Goal: Share content: Share content

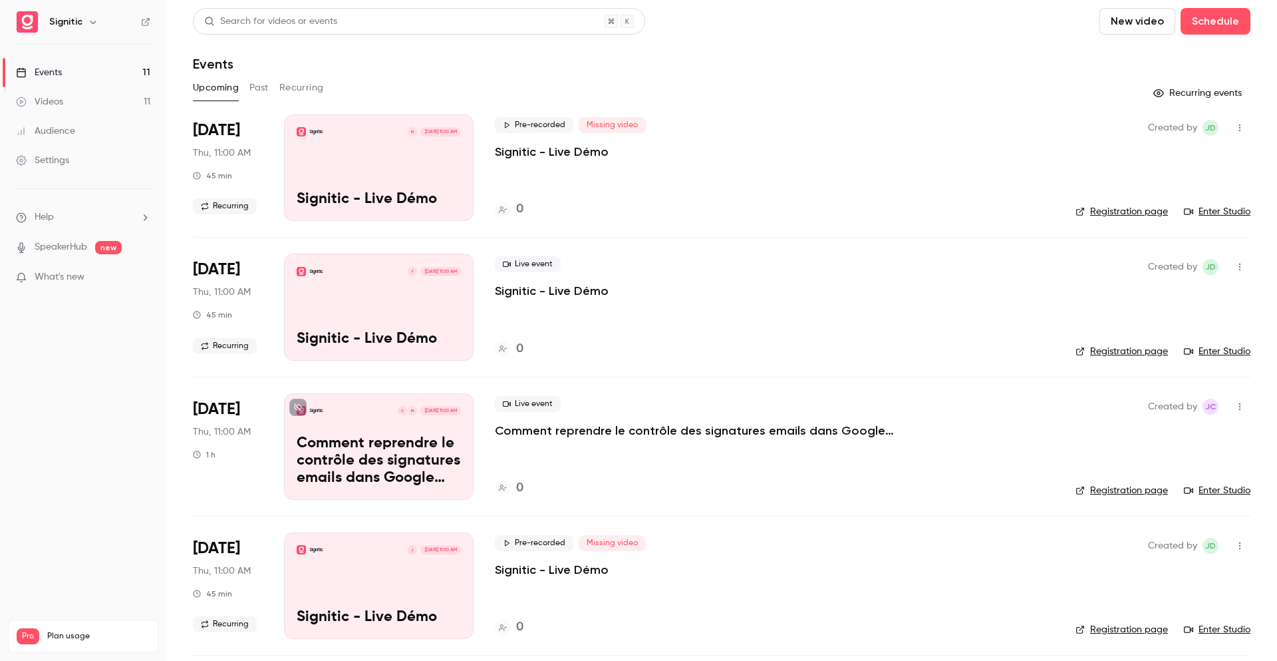
click at [257, 90] on button "Past" at bounding box center [258, 87] width 19 height 21
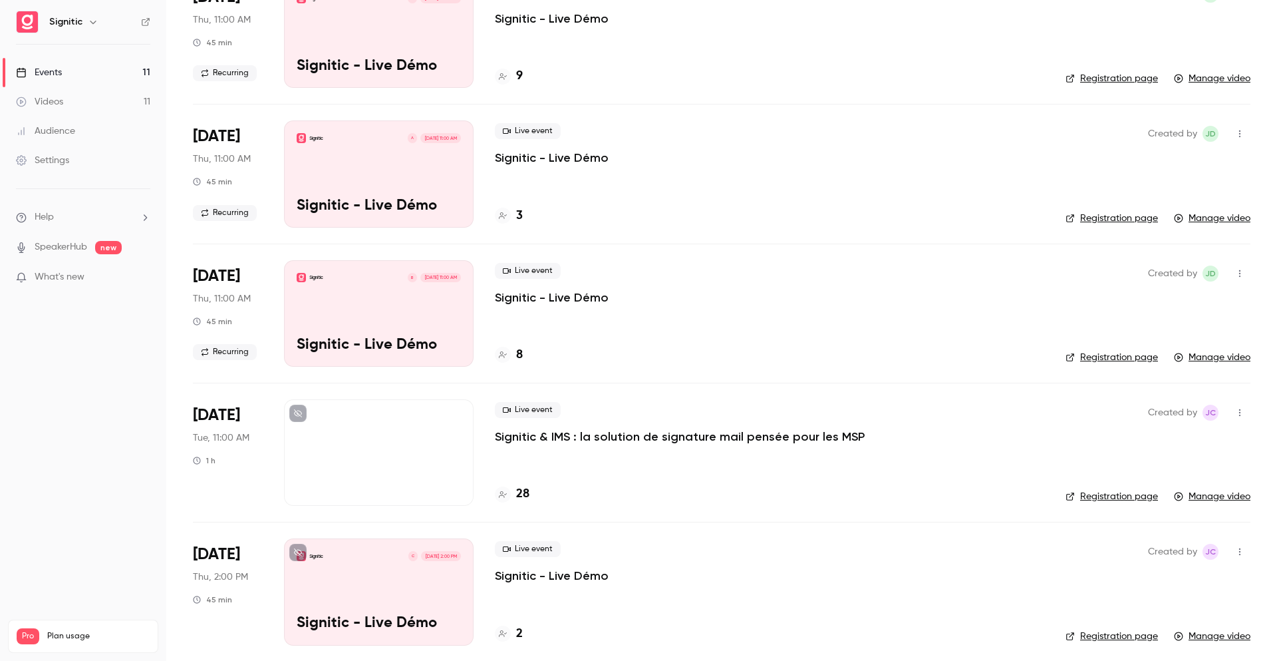
scroll to position [555, 0]
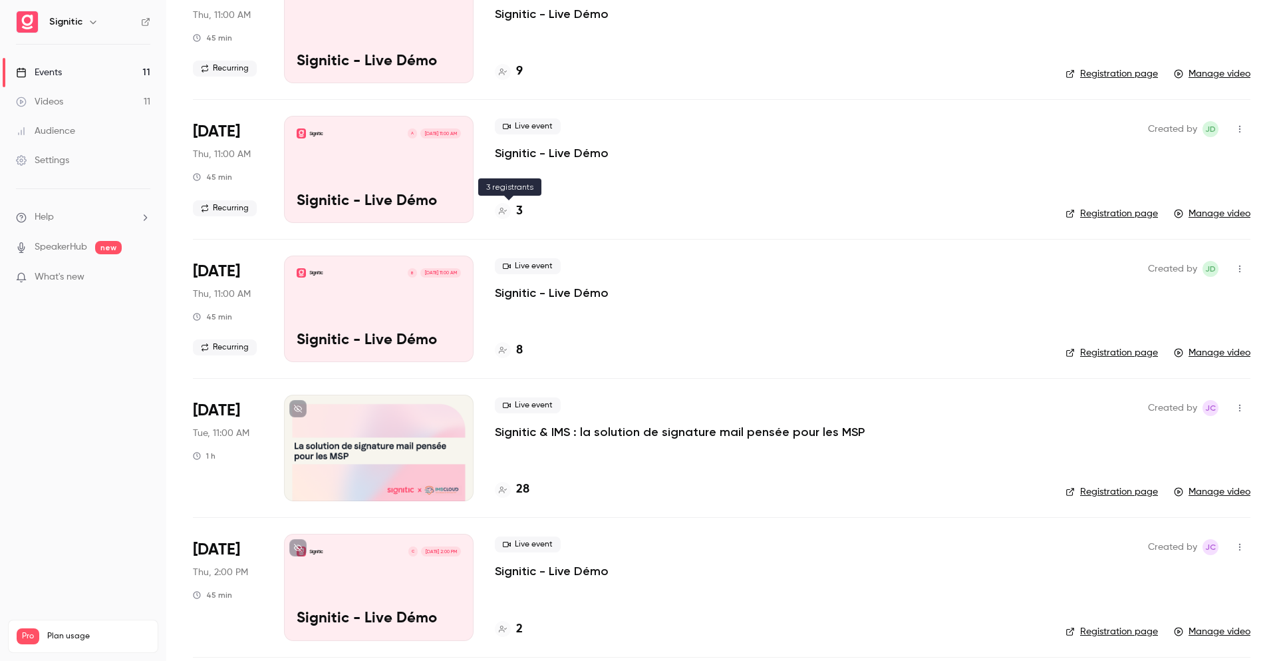
click at [513, 213] on div "3" at bounding box center [509, 211] width 28 height 18
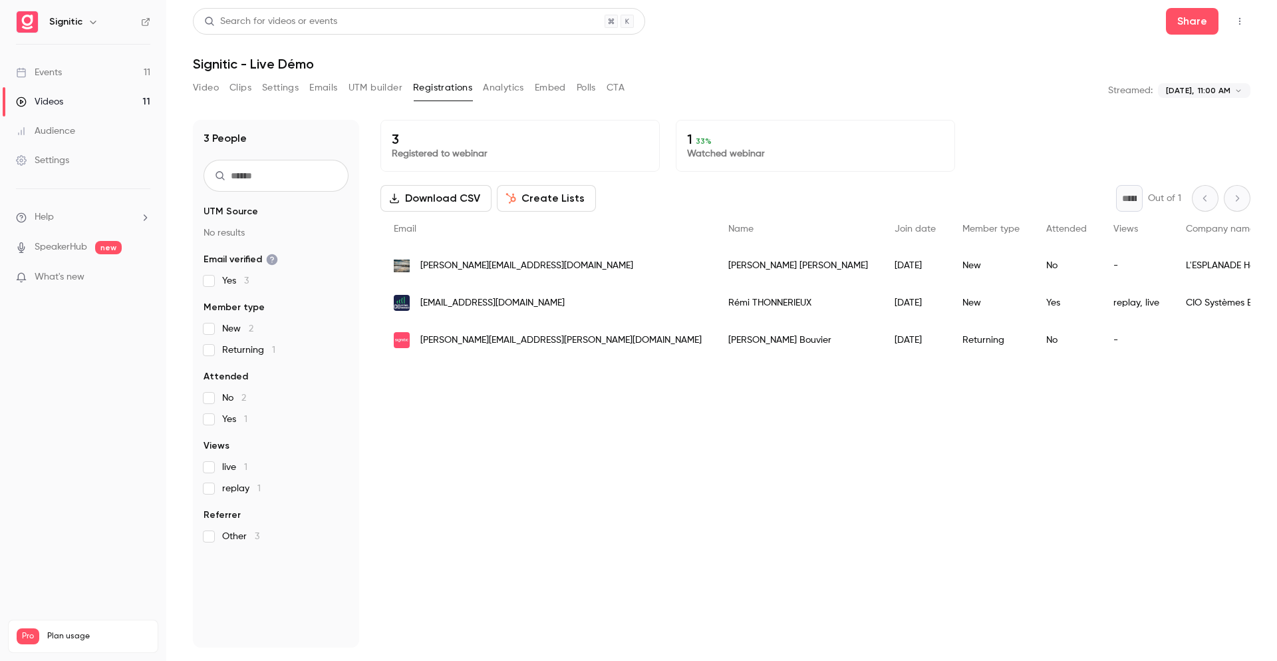
click at [193, 99] on div "Video Clips Settings Emails UTM builder Registrations Analytics Embed Polls CTA" at bounding box center [409, 90] width 432 height 27
click at [200, 88] on button "Video" at bounding box center [206, 87] width 26 height 21
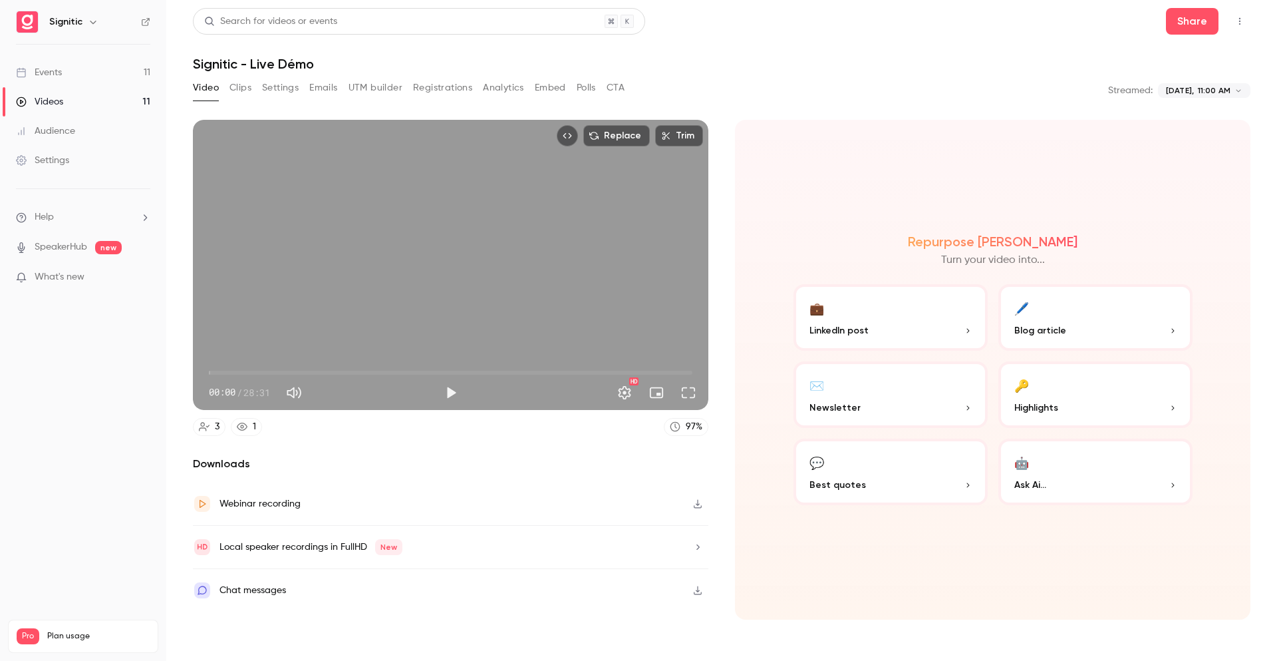
click at [312, 79] on button "Emails" at bounding box center [323, 87] width 28 height 21
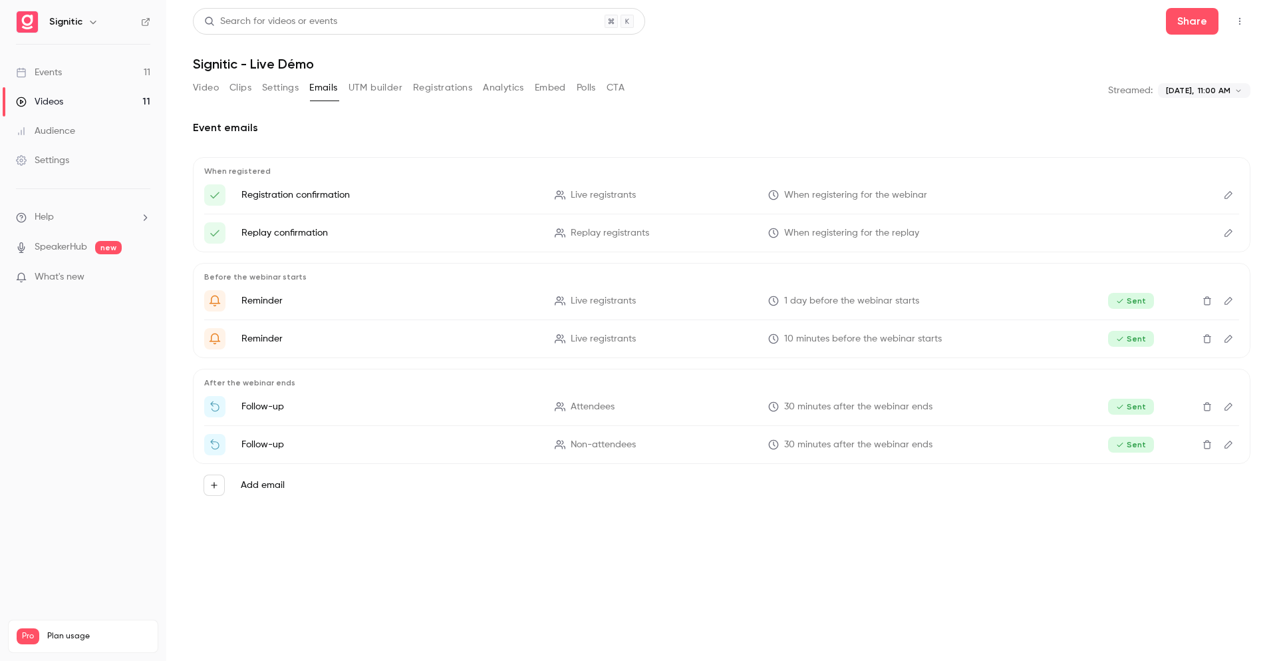
click at [215, 88] on button "Video" at bounding box center [206, 87] width 26 height 21
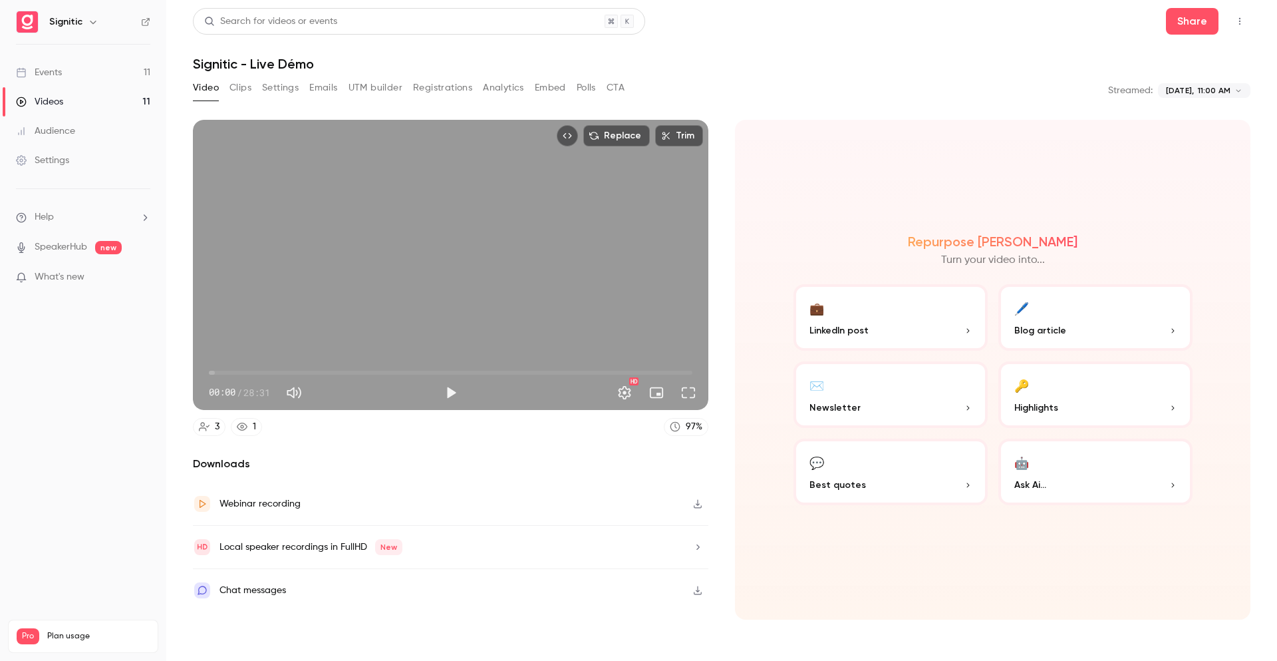
click at [66, 104] on link "Videos 11" at bounding box center [83, 101] width 166 height 29
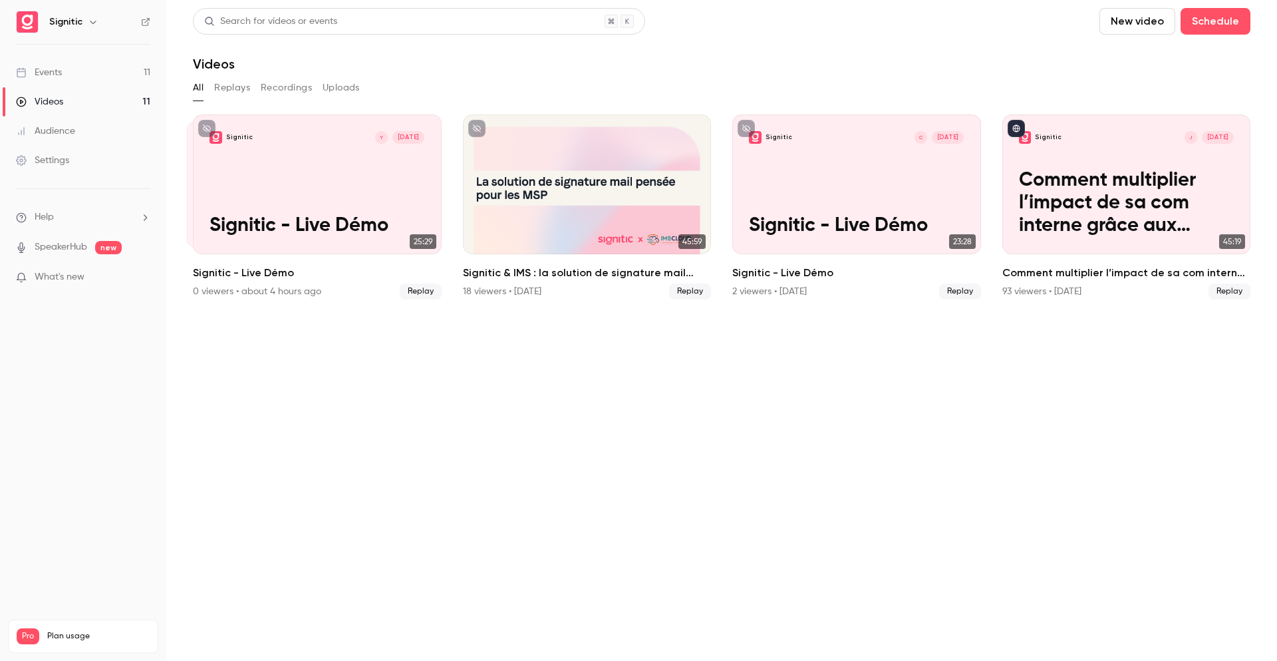
click at [73, 67] on link "Events 11" at bounding box center [83, 72] width 166 height 29
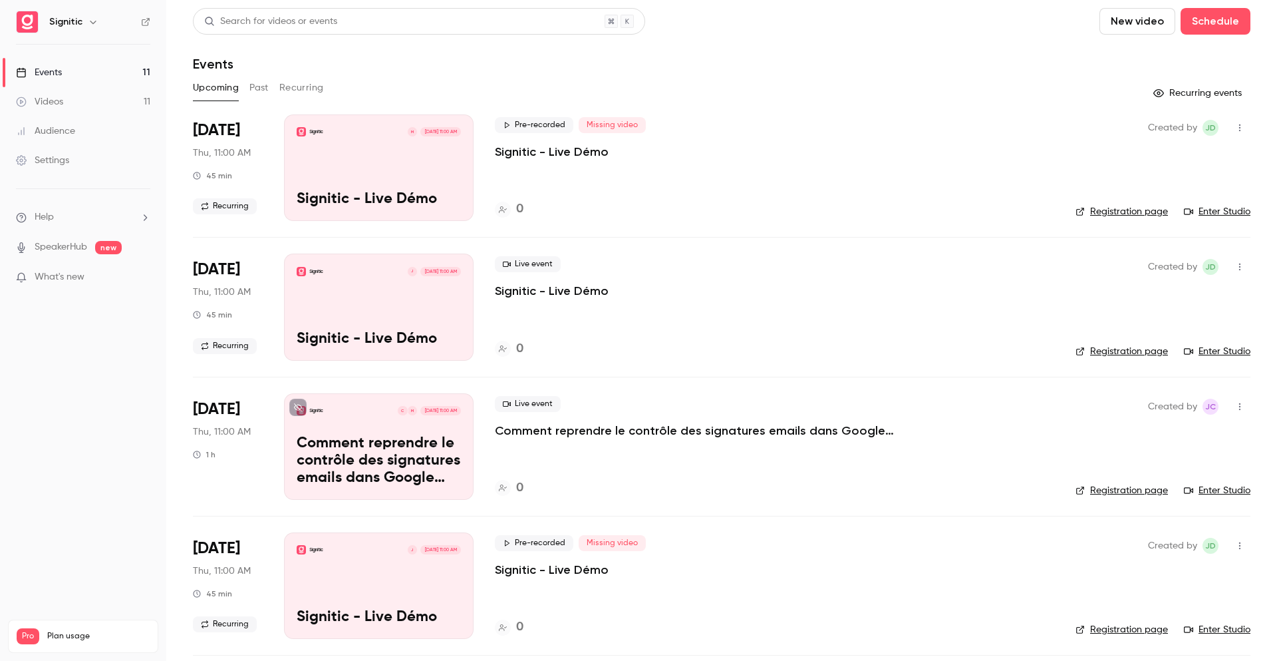
click at [230, 80] on button "Upcoming" at bounding box center [216, 87] width 46 height 21
click at [251, 80] on button "Past" at bounding box center [258, 87] width 19 height 21
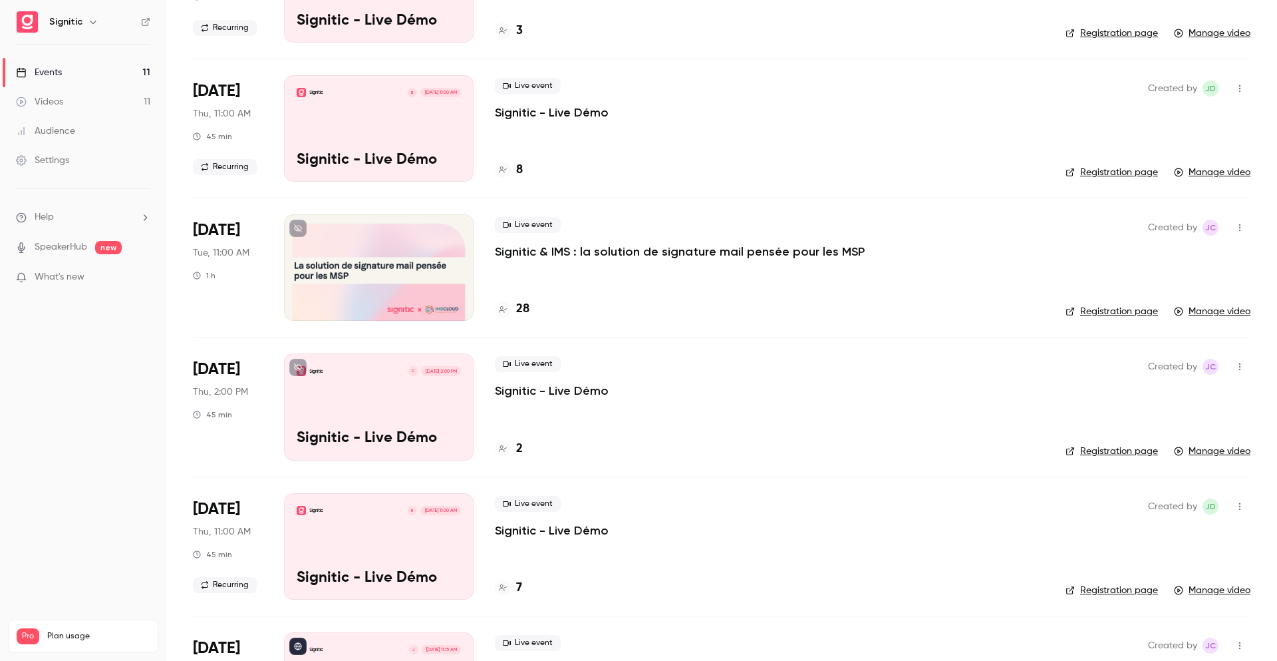
scroll to position [736, 0]
click at [530, 395] on p "Signitic - Live Démo" at bounding box center [552, 390] width 114 height 16
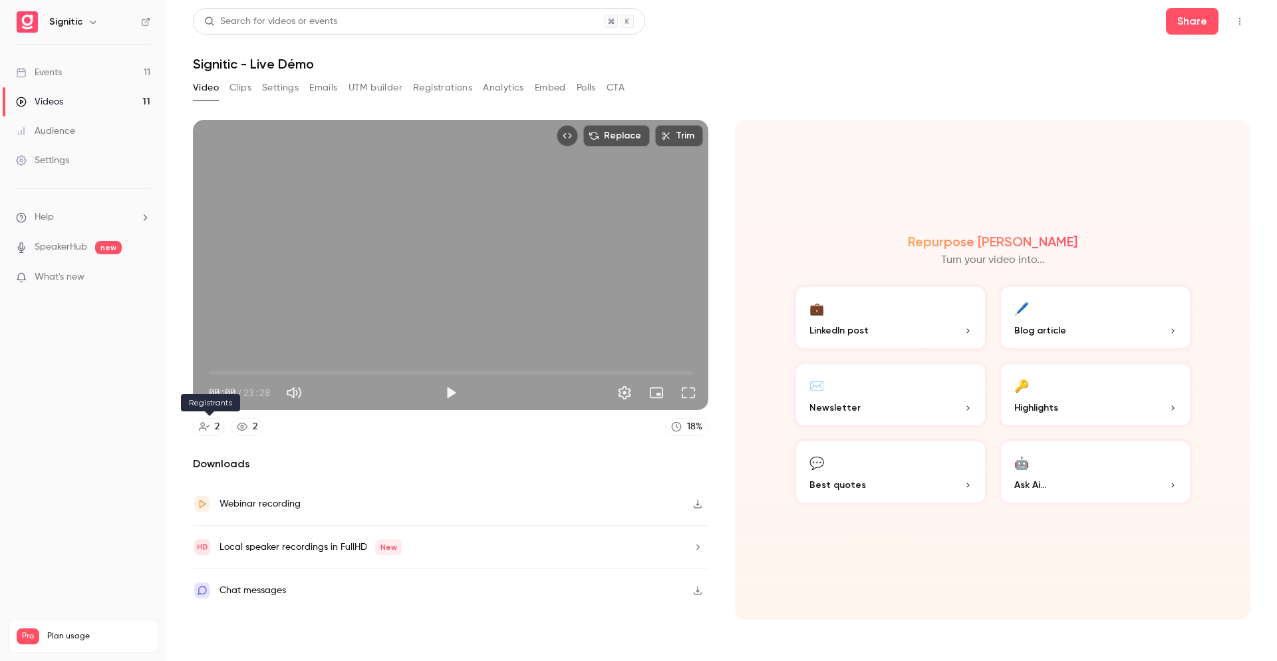
click at [216, 428] on div "2" at bounding box center [217, 427] width 5 height 14
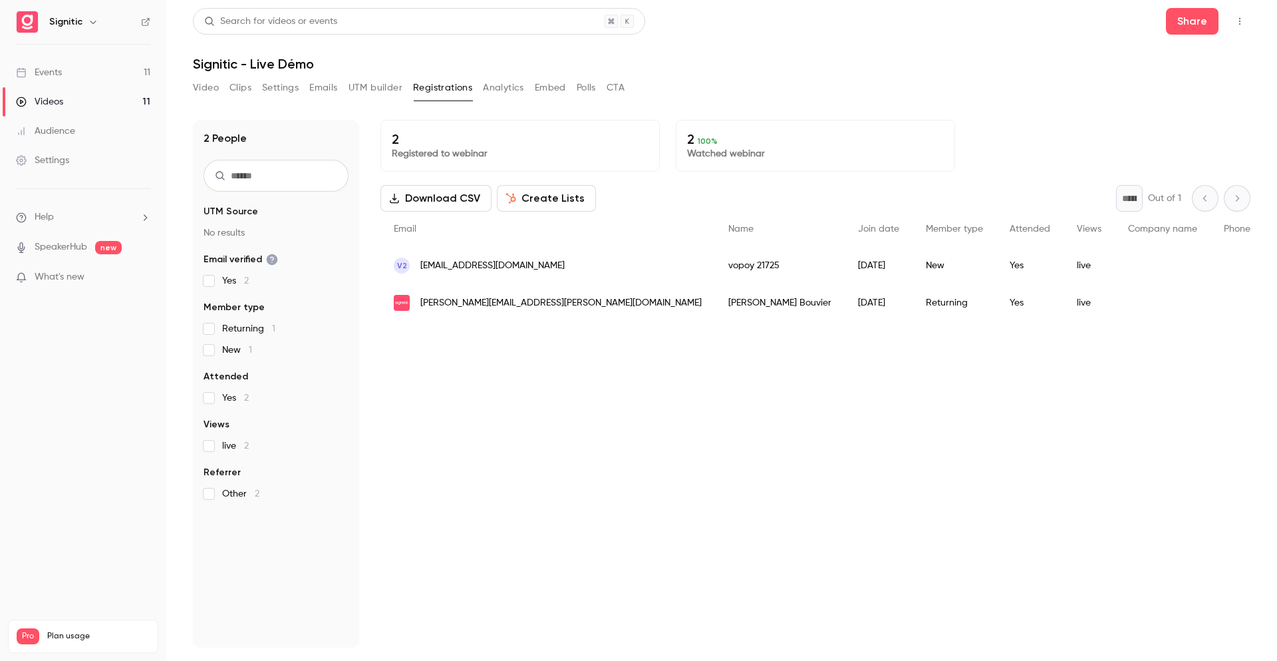
click at [312, 88] on button "Emails" at bounding box center [323, 87] width 28 height 21
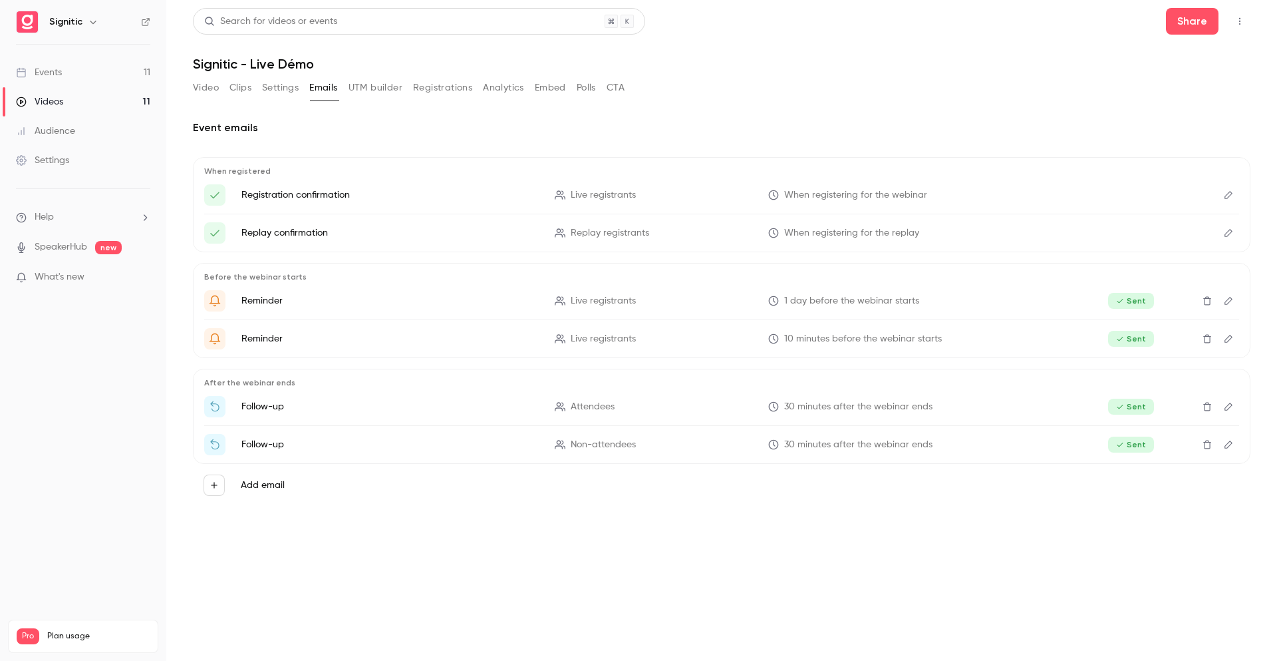
click at [215, 84] on button "Video" at bounding box center [206, 87] width 26 height 21
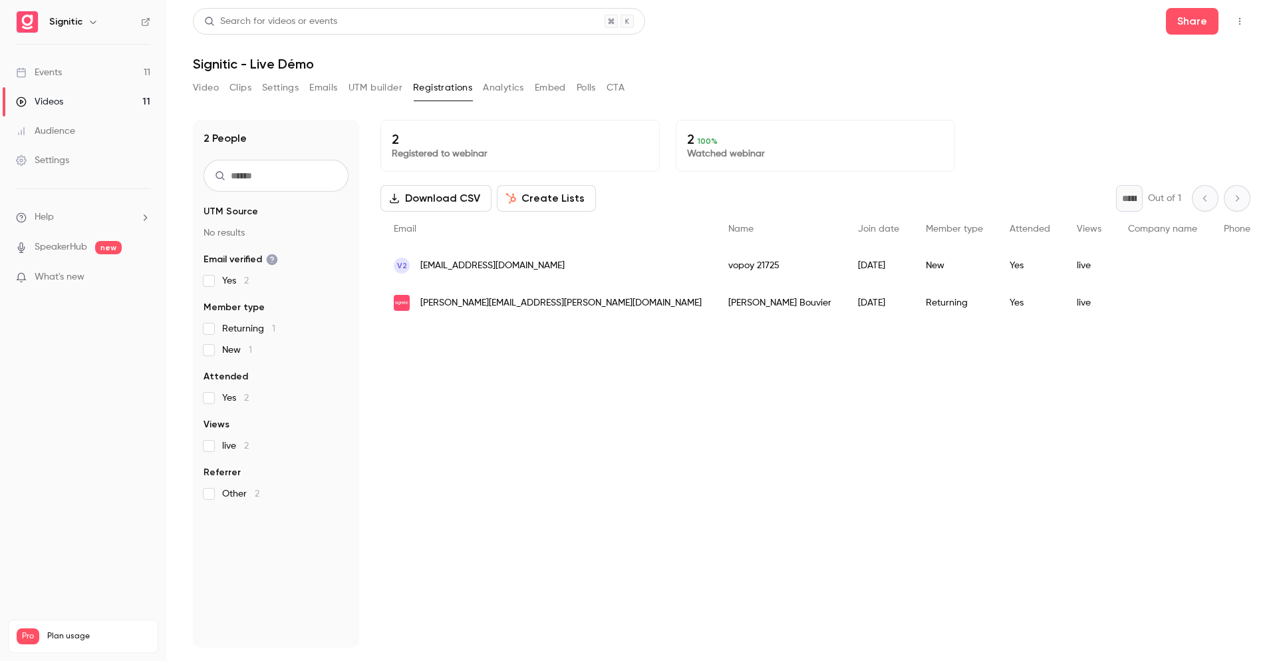
click at [58, 72] on div "Events" at bounding box center [39, 72] width 46 height 13
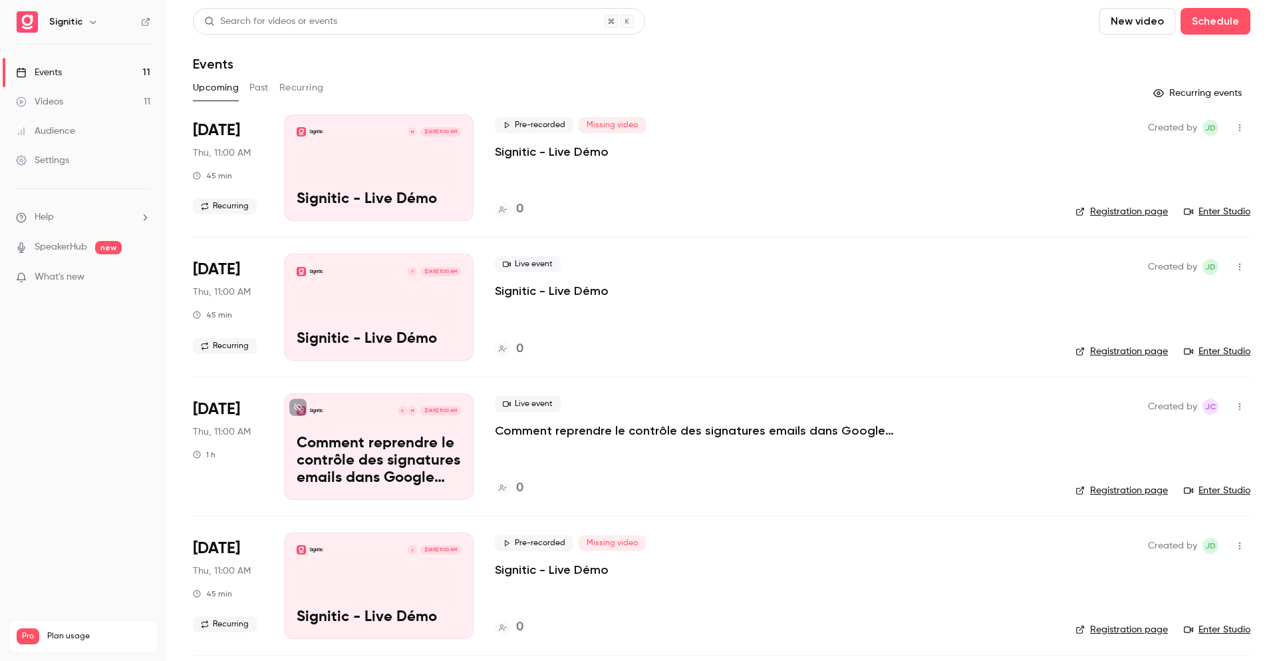
click at [259, 86] on button "Past" at bounding box center [258, 87] width 19 height 21
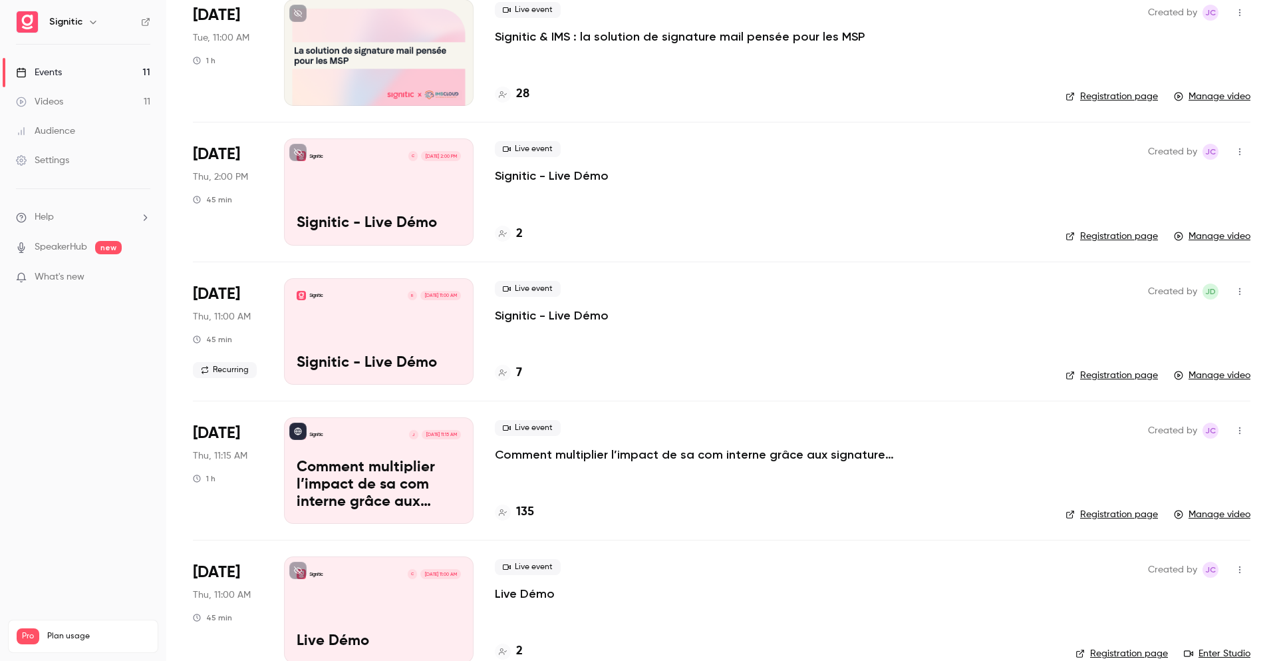
scroll to position [955, 0]
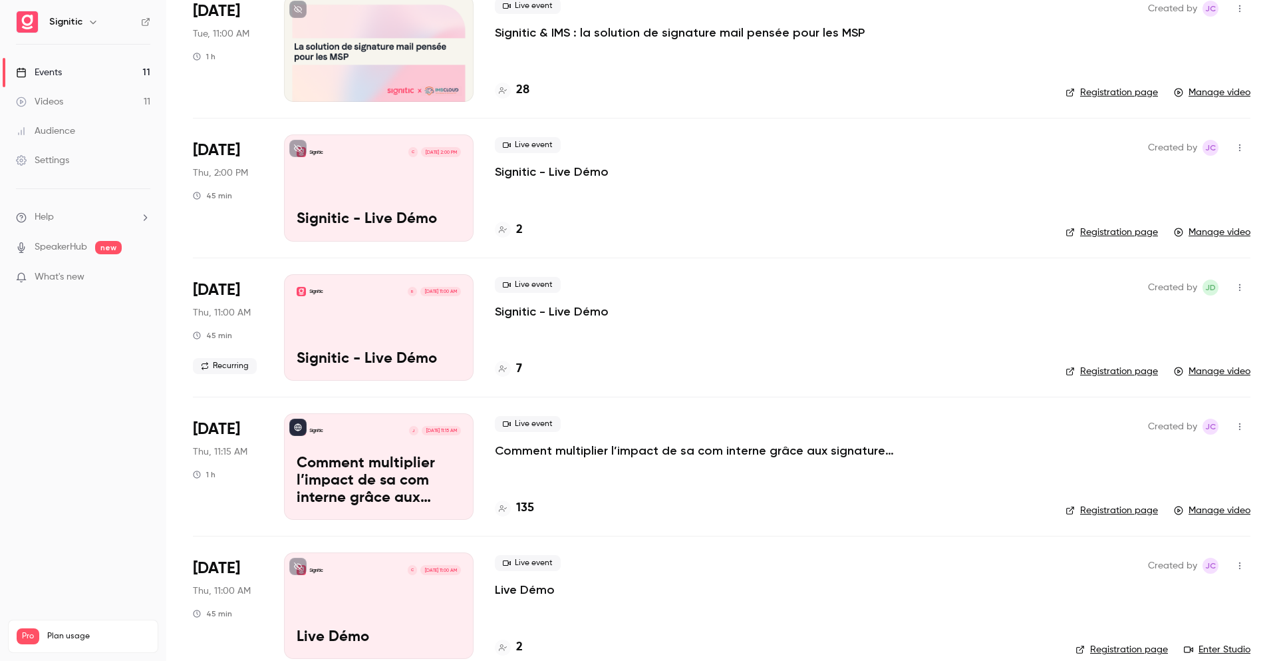
click at [389, 327] on div "Signitic R Jun 26, 11:00 AM Signitic - Live Démo" at bounding box center [379, 327] width 190 height 106
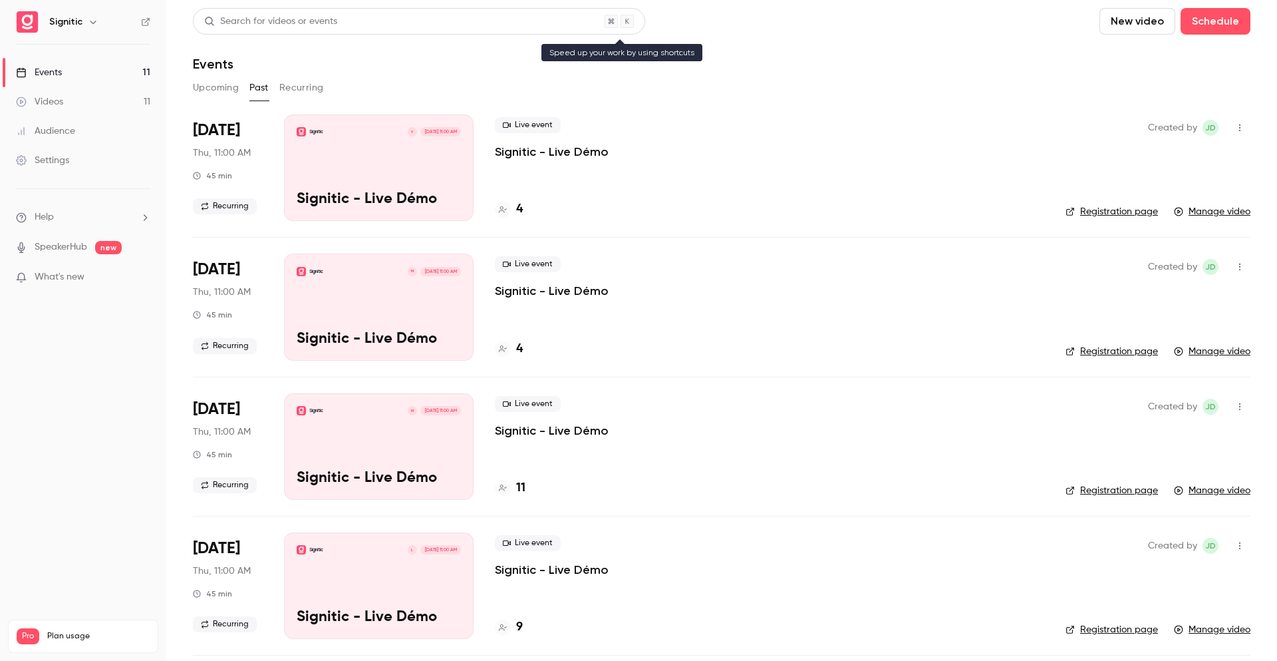
click at [295, 17] on div "Search for videos or events" at bounding box center [270, 22] width 133 height 14
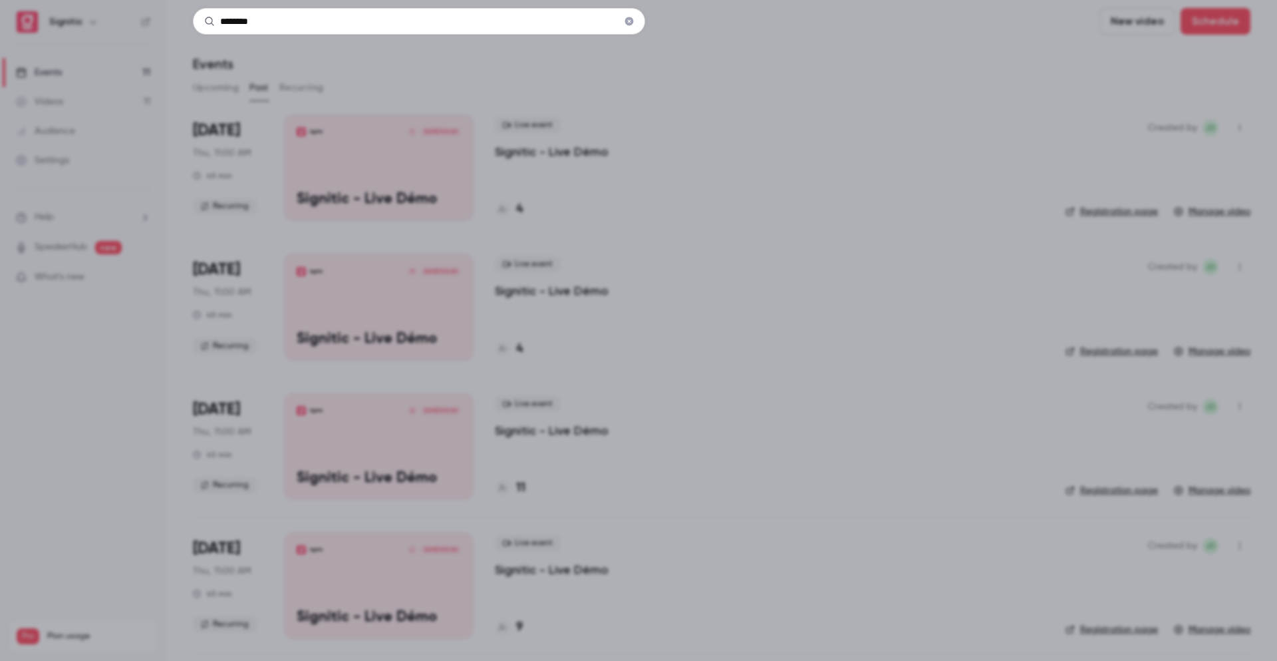
type input "********"
click at [414, 152] on div "********" at bounding box center [638, 330] width 1277 height 661
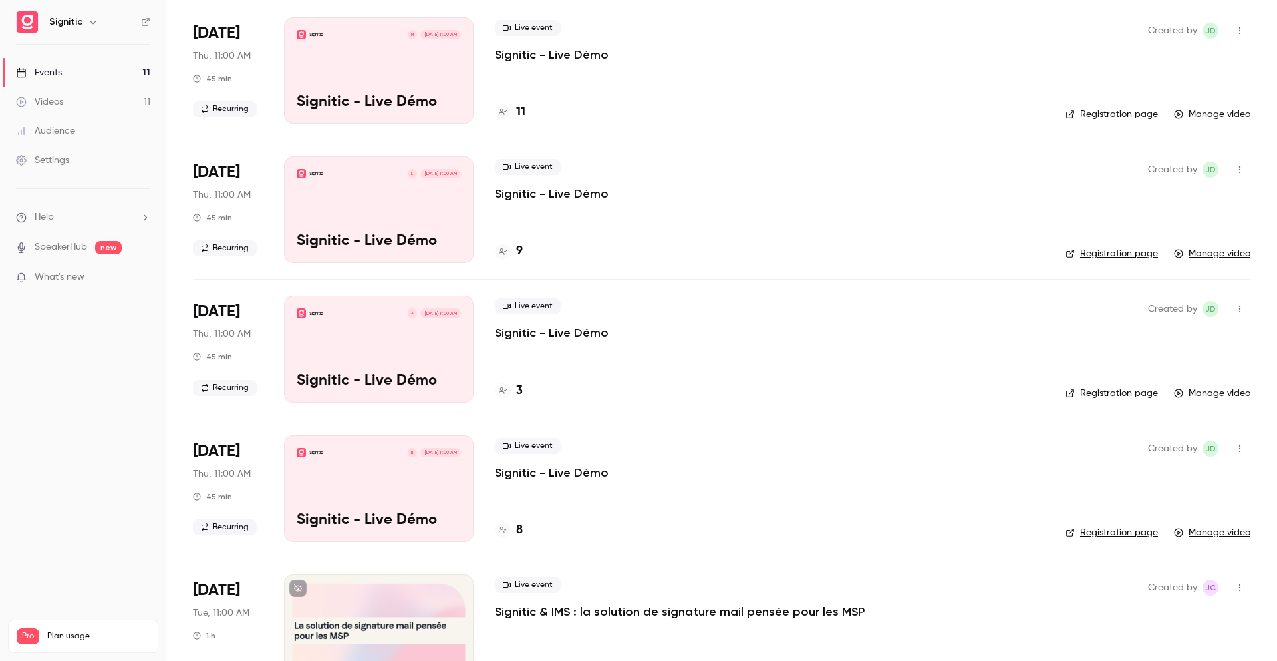
scroll to position [372, 0]
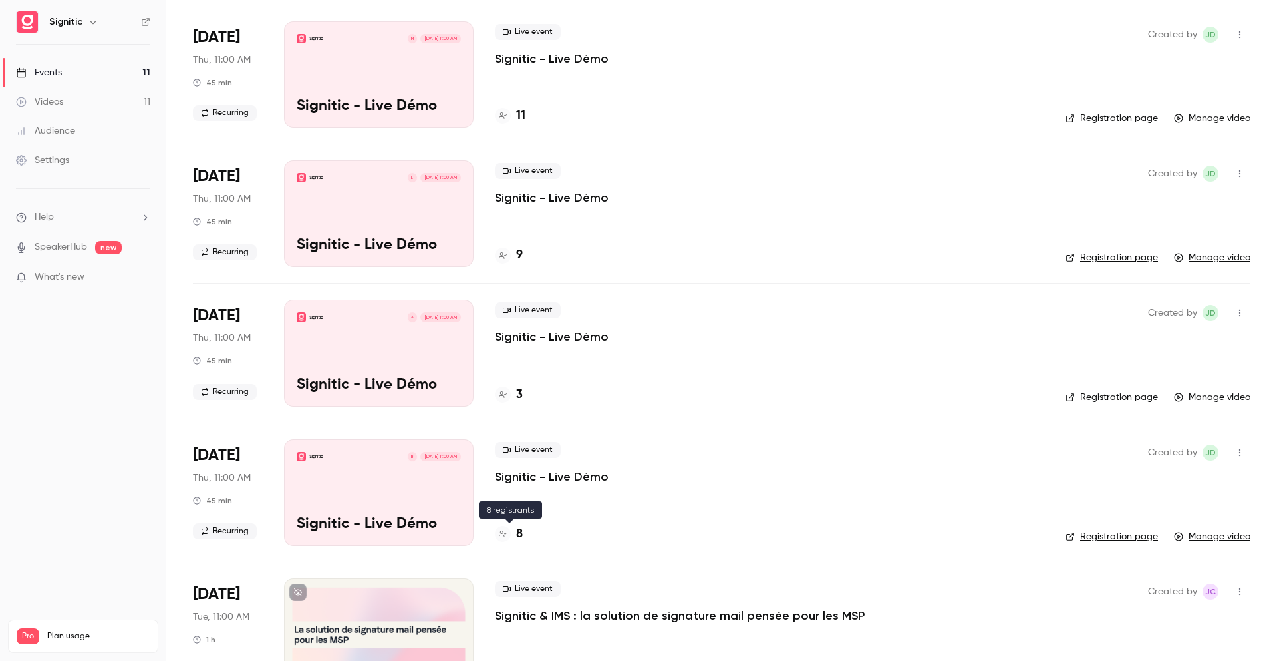
click at [370, 488] on div "Signitic B Jul 10, 11:00 AM Signitic - Live Démo" at bounding box center [379, 492] width 190 height 106
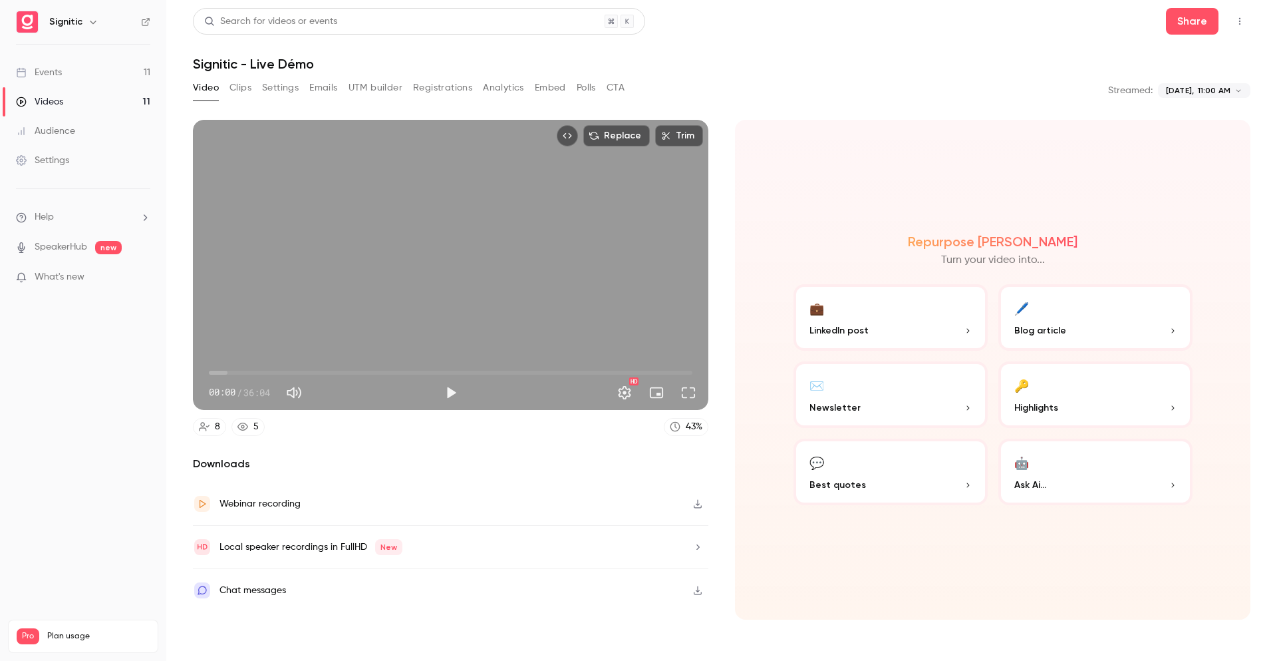
click at [1243, 24] on icon "Top Bar Actions" at bounding box center [1240, 21] width 11 height 9
click at [1191, 25] on div at bounding box center [638, 330] width 1277 height 661
click at [1194, 17] on button "Share" at bounding box center [1192, 21] width 53 height 27
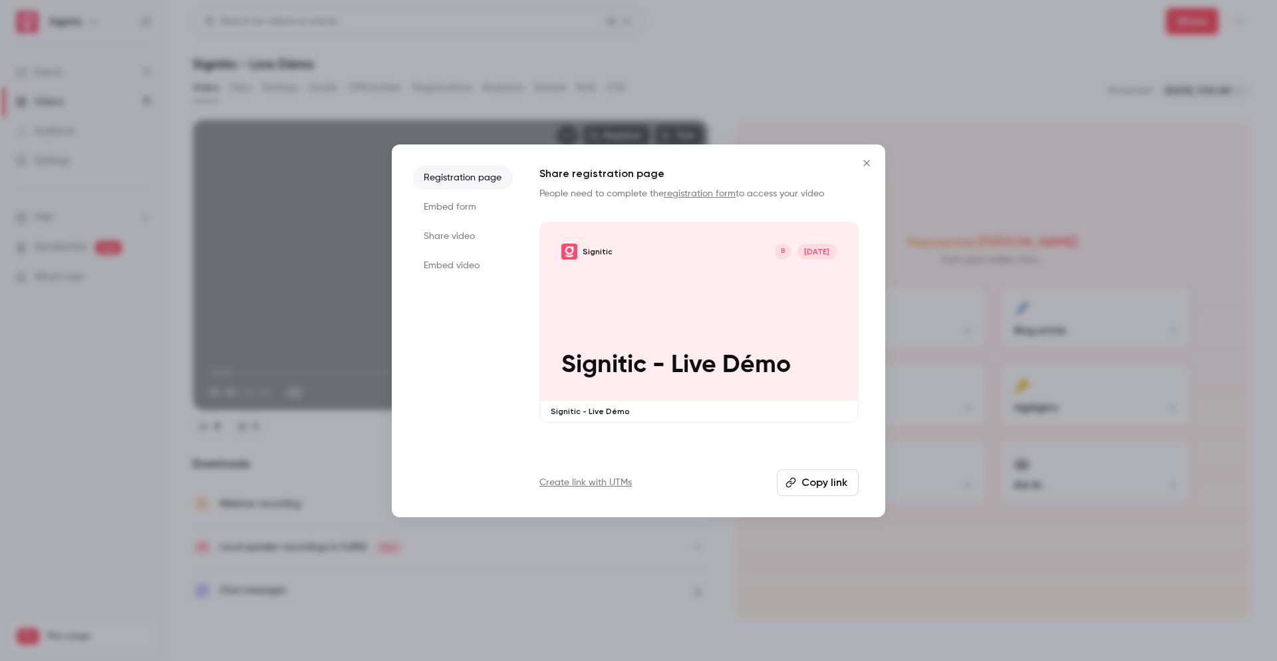
click at [457, 203] on li "Embed form" at bounding box center [463, 207] width 100 height 24
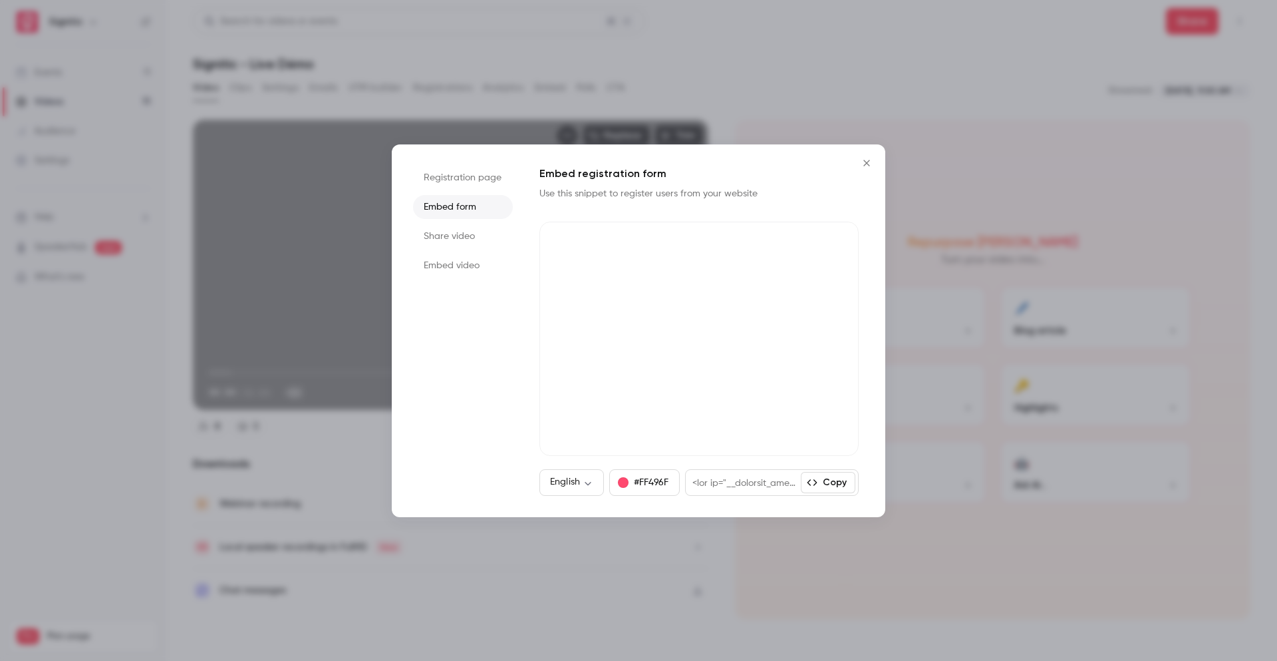
click at [457, 224] on li "Share video" at bounding box center [463, 236] width 100 height 24
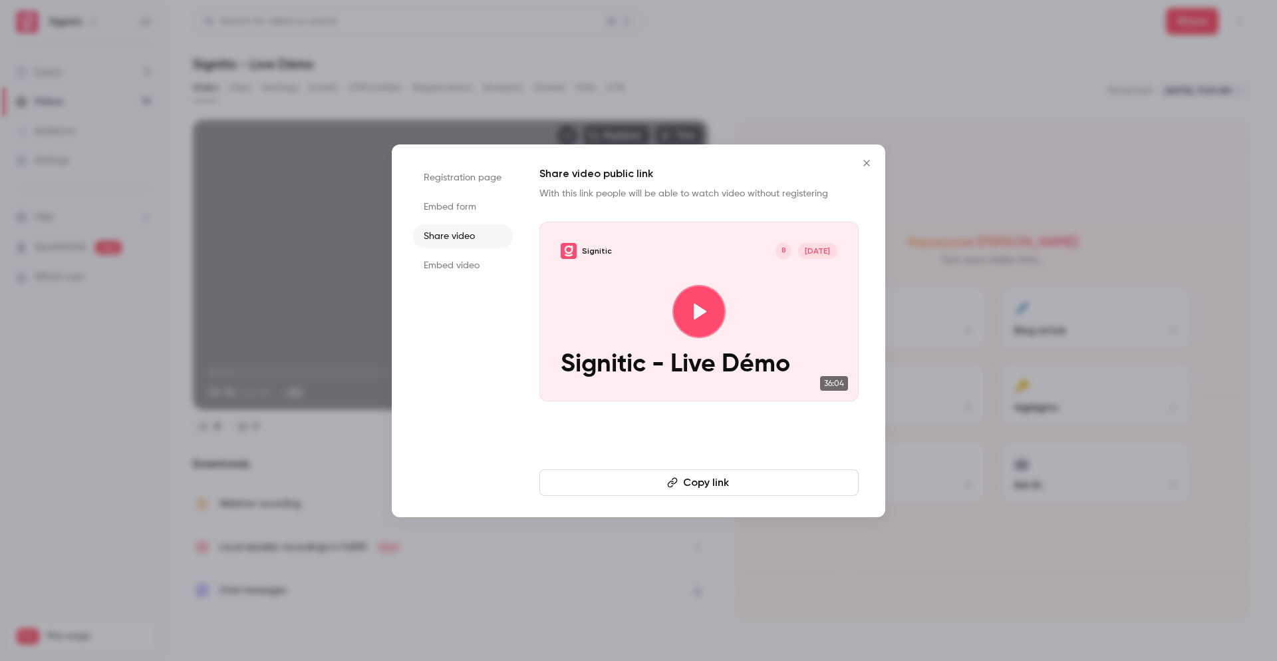
click at [705, 478] on button "Copy link" at bounding box center [699, 482] width 319 height 27
click at [447, 72] on div at bounding box center [638, 330] width 1277 height 661
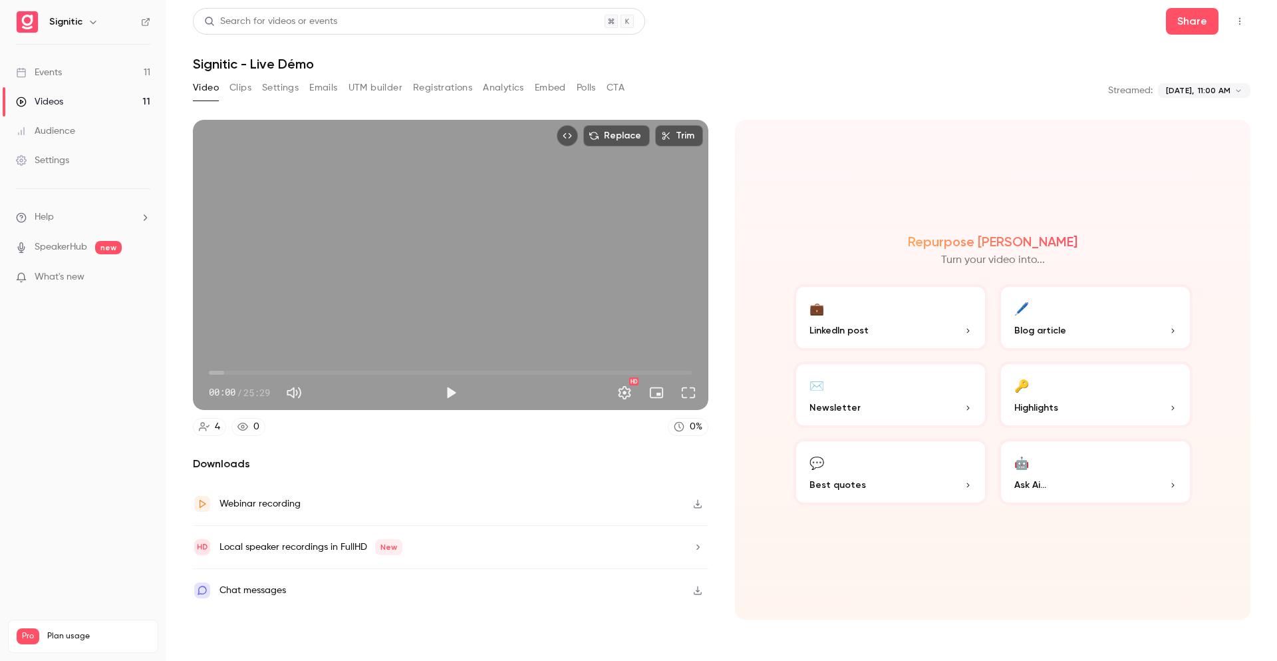
click at [357, 440] on div "Replace Trim 00:00 00:00 / 25:29 HD 4 0 0 % Downloads Webinar recording Local s…" at bounding box center [451, 370] width 516 height 500
click at [434, 420] on div "4 0 0 %" at bounding box center [451, 427] width 516 height 18
drag, startPoint x: 249, startPoint y: 392, endPoint x: 275, endPoint y: 392, distance: 25.9
click at [275, 392] on div "00:00 / 25:29" at bounding box center [323, 392] width 229 height 21
click at [321, 427] on div "4 0 0 %" at bounding box center [451, 427] width 516 height 18
